Goal: Find specific page/section: Find specific page/section

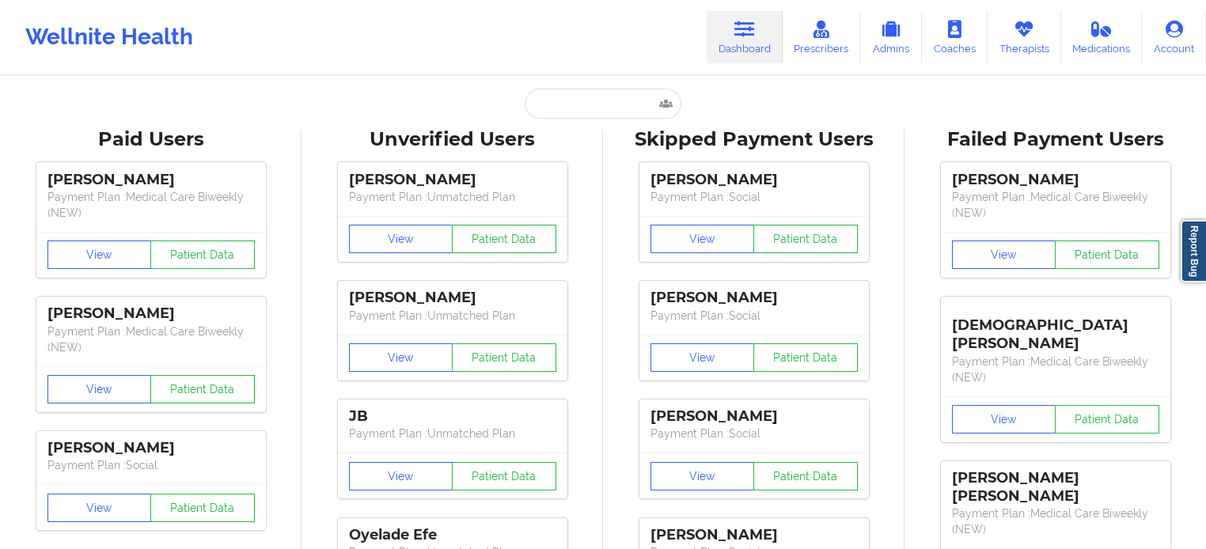
click at [624, 98] on input "text" at bounding box center [603, 104] width 157 height 30
paste input "Lilyan Bruner"
type input "Lilyan Bruner"
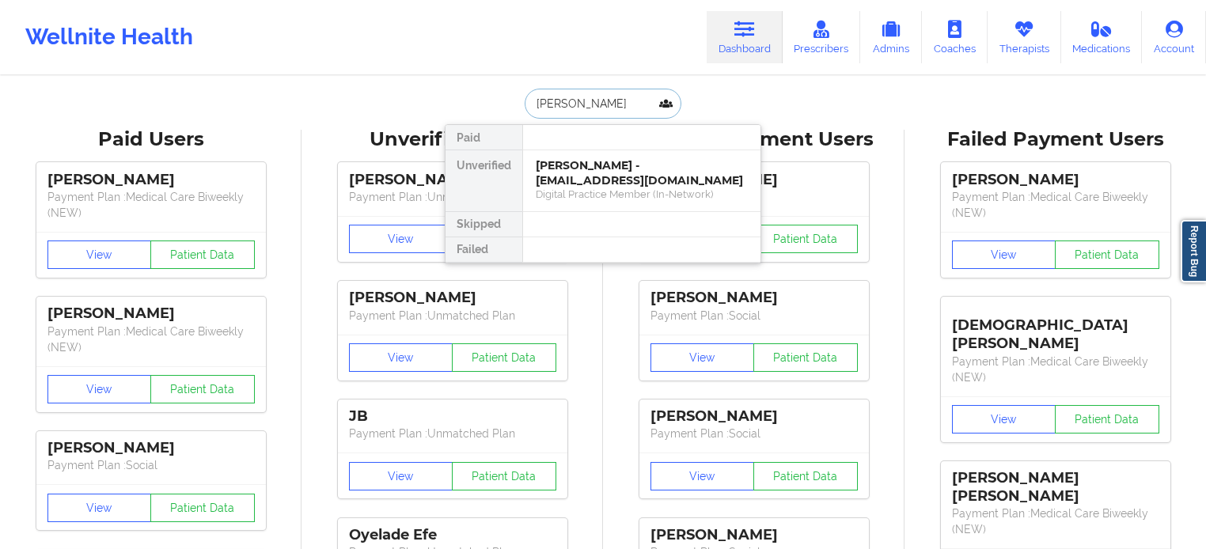
click at [614, 178] on div "Lilyan Bruner - terabruner@yahoo.com" at bounding box center [642, 172] width 212 height 29
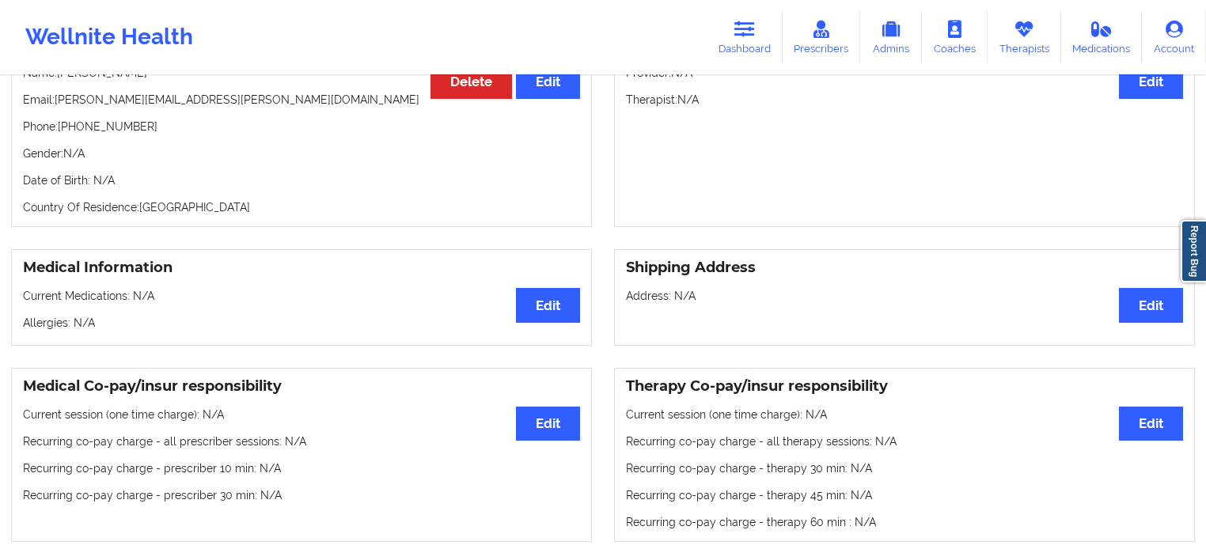
click at [734, 47] on link "Dashboard" at bounding box center [745, 37] width 76 height 52
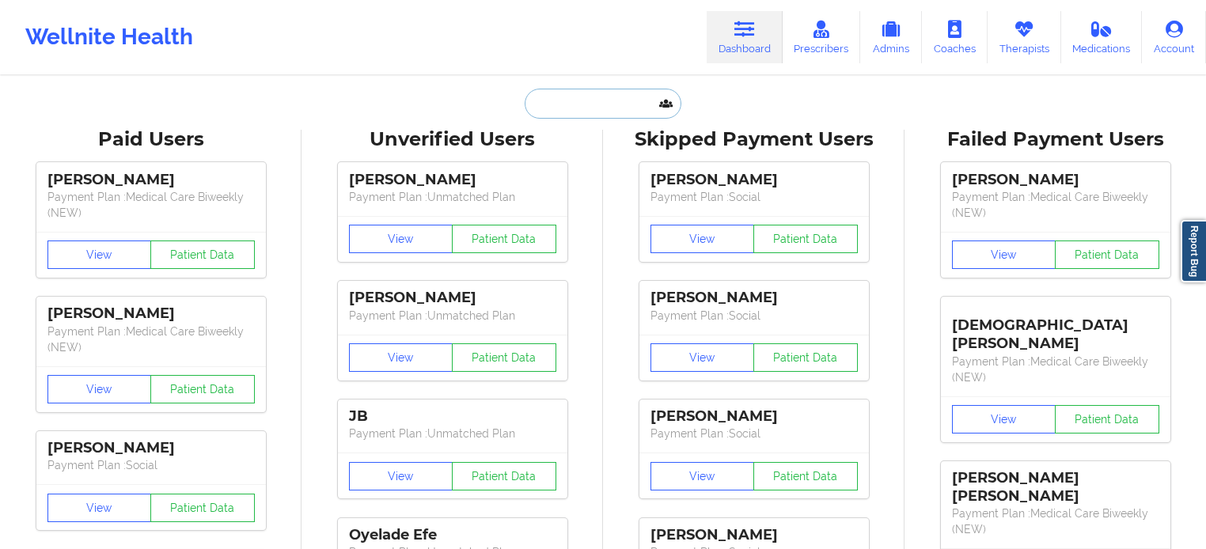
click at [593, 112] on input "text" at bounding box center [603, 104] width 157 height 30
paste input "[PERSON_NAME]"
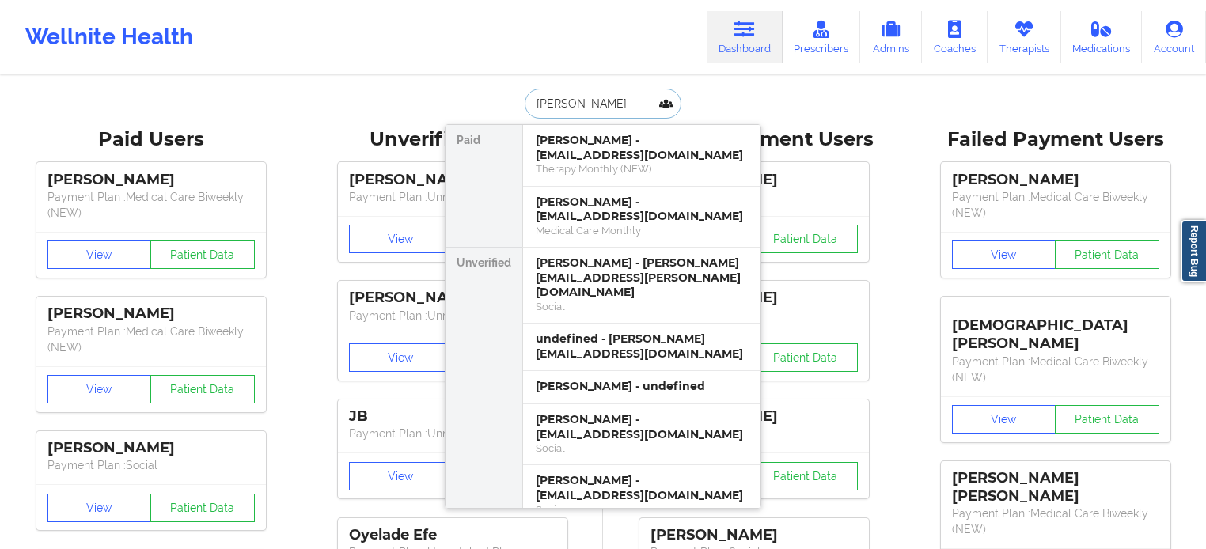
type input "[PERSON_NAME]"
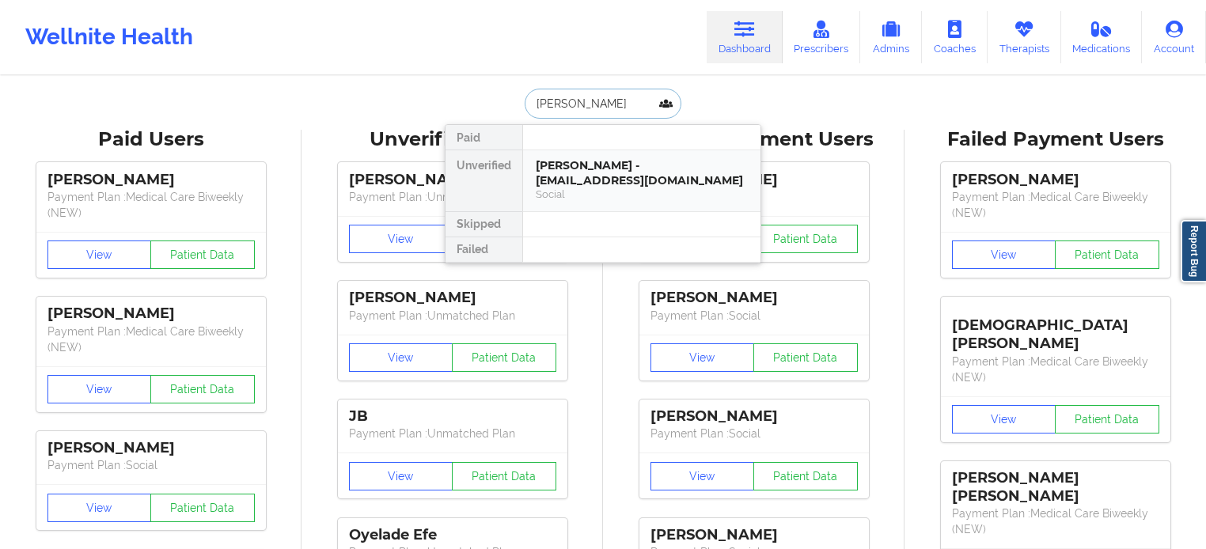
click at [620, 168] on div "[PERSON_NAME] - [EMAIL_ADDRESS][DOMAIN_NAME]" at bounding box center [642, 172] width 212 height 29
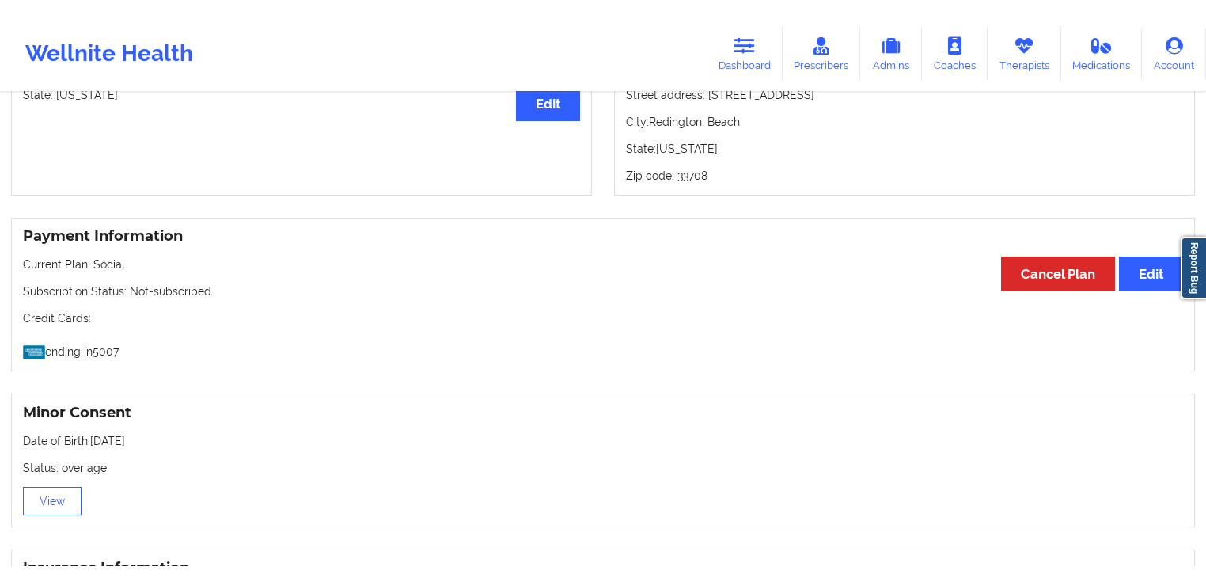
scroll to position [760, 0]
